Goal: Task Accomplishment & Management: Use online tool/utility

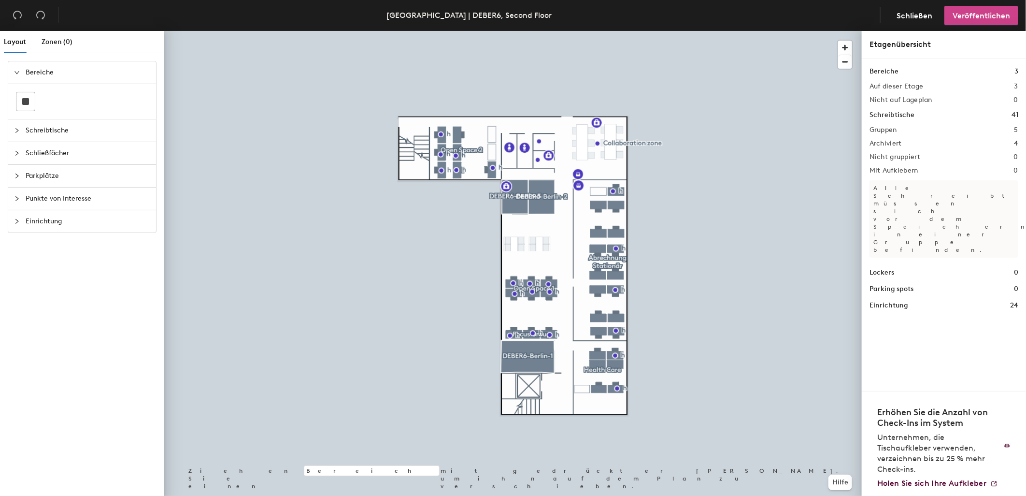
click at [987, 11] on span "Veröffentlichen" at bounding box center [981, 15] width 57 height 9
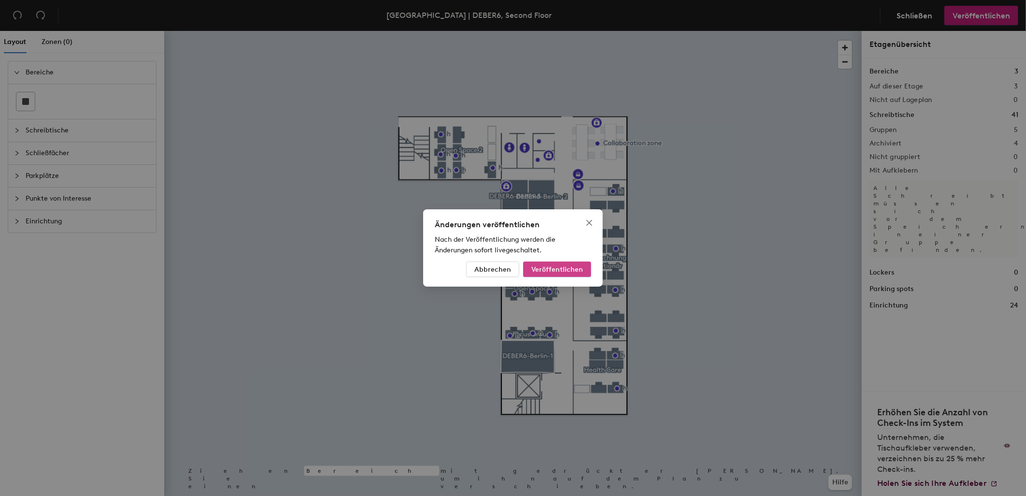
click at [564, 267] on span "Veröffentlichen" at bounding box center [557, 269] width 52 height 8
